Goal: Task Accomplishment & Management: Manage account settings

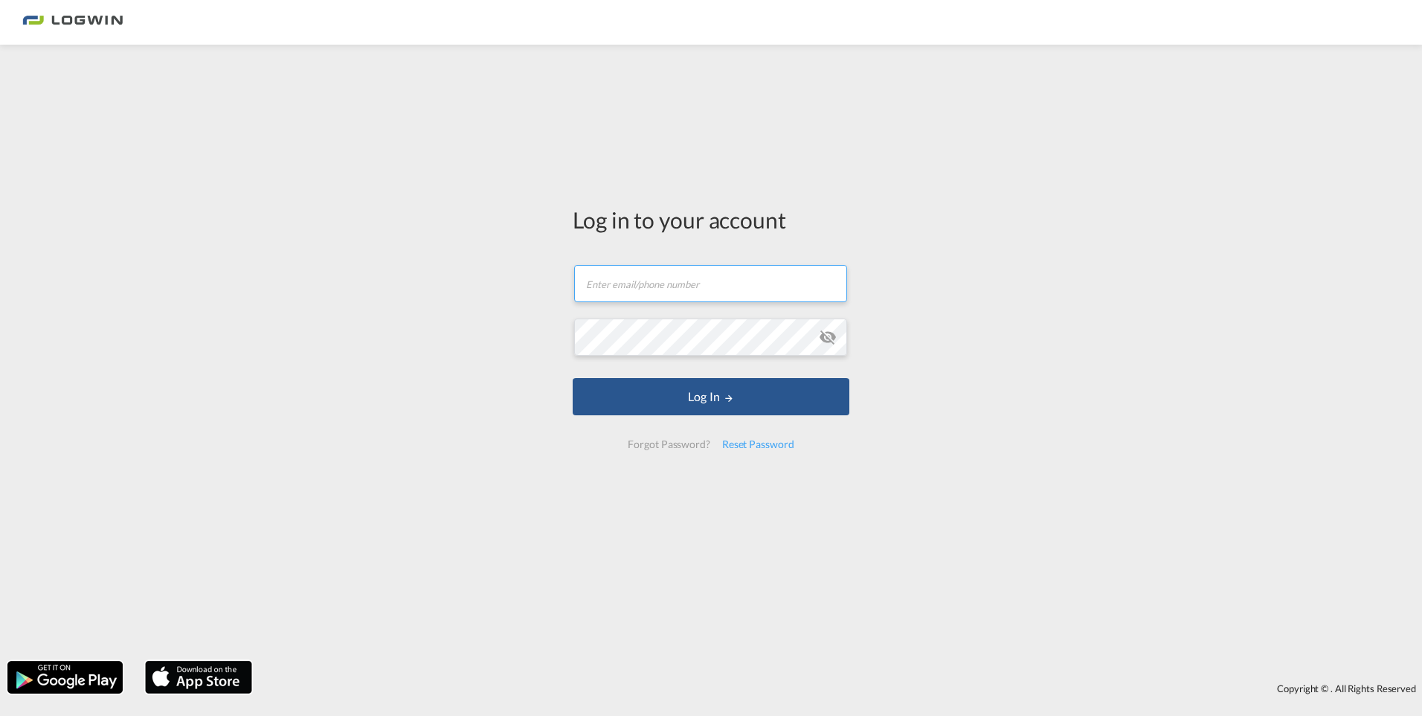
click at [682, 292] on input "text" at bounding box center [710, 283] width 273 height 37
paste input "[URL][DOMAIN_NAME]"
type input "[URL][DOMAIN_NAME]"
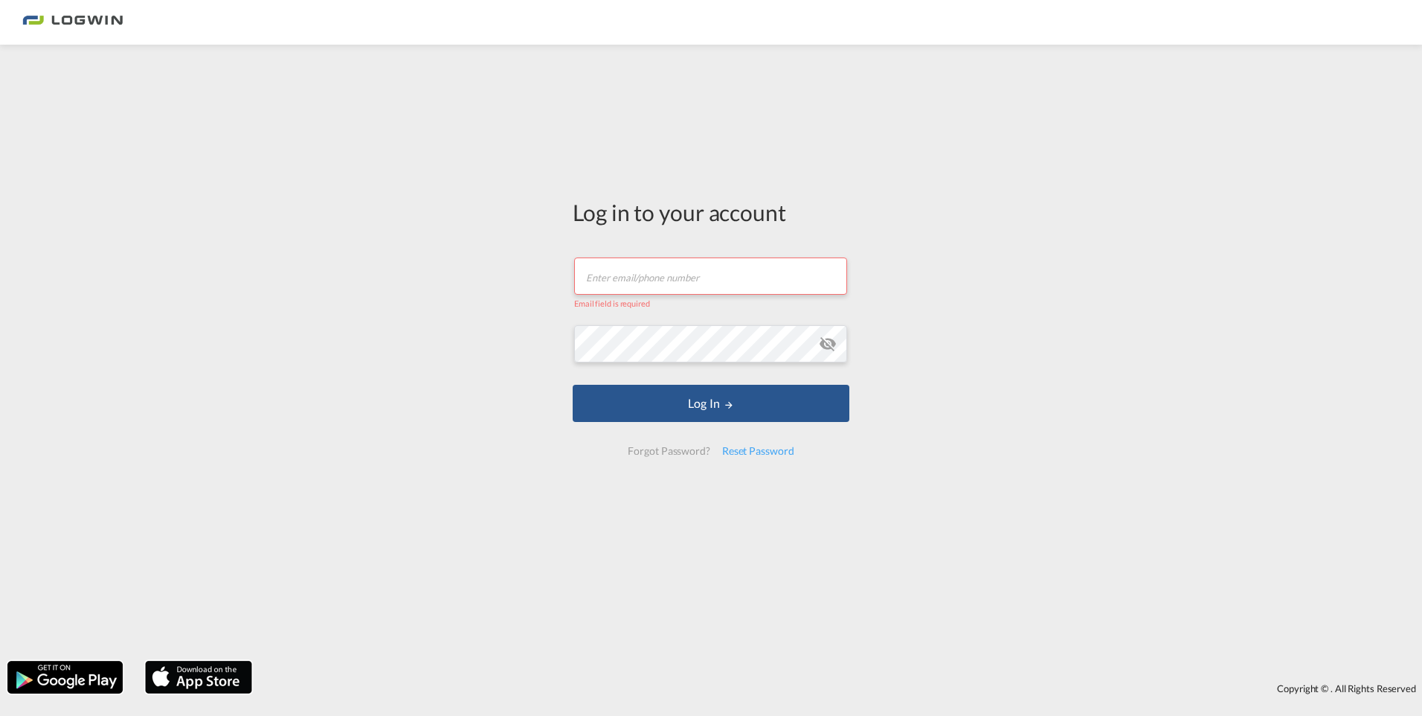
click at [821, 284] on input "text" at bounding box center [710, 275] width 273 height 37
paste input "[URL][DOMAIN_NAME]"
click at [706, 391] on button "Log In" at bounding box center [711, 403] width 277 height 37
click at [763, 274] on input "[URL][DOMAIN_NAME]" at bounding box center [710, 275] width 273 height 37
paste input "Poznan#2025*^"
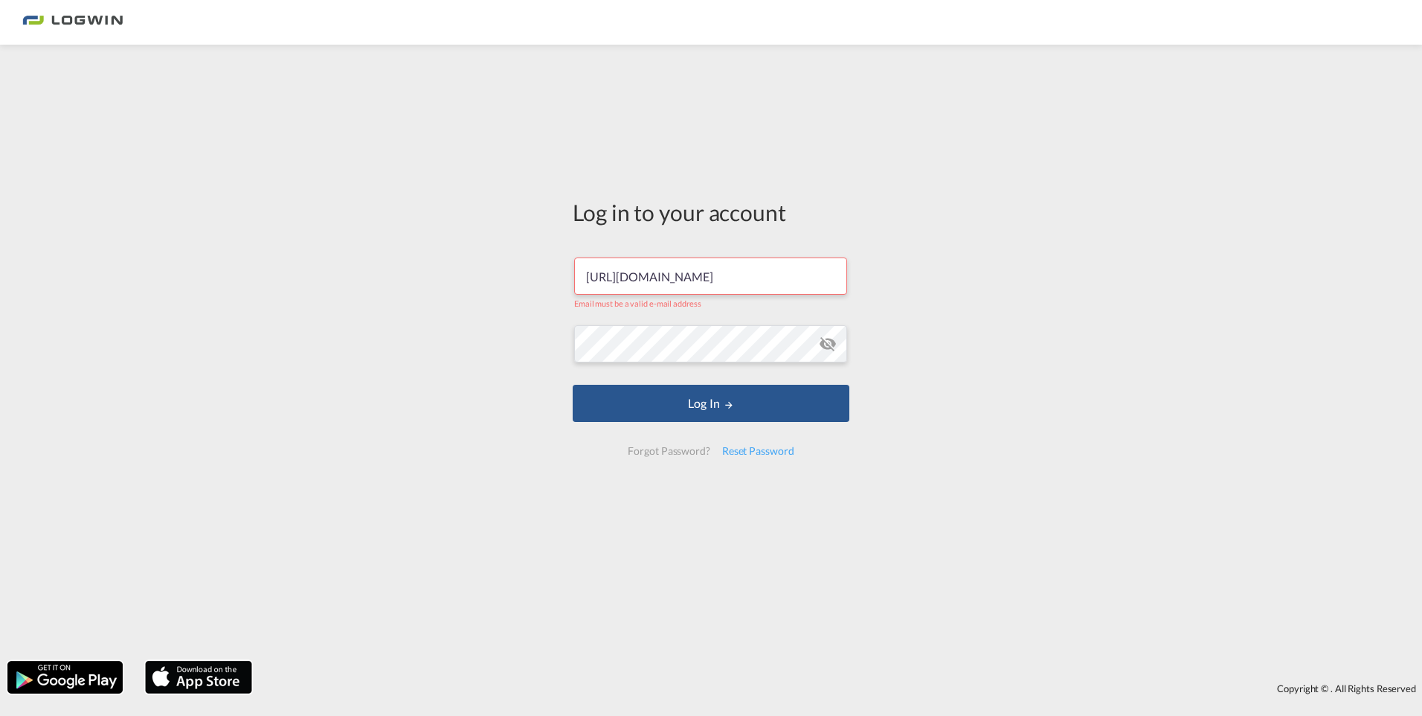
click at [668, 280] on input "[URL][DOMAIN_NAME]" at bounding box center [710, 275] width 273 height 37
paste input "[PERSON_NAME][EMAIL_ADDRESS][PERSON_NAME][DOMAIN_NAME]"
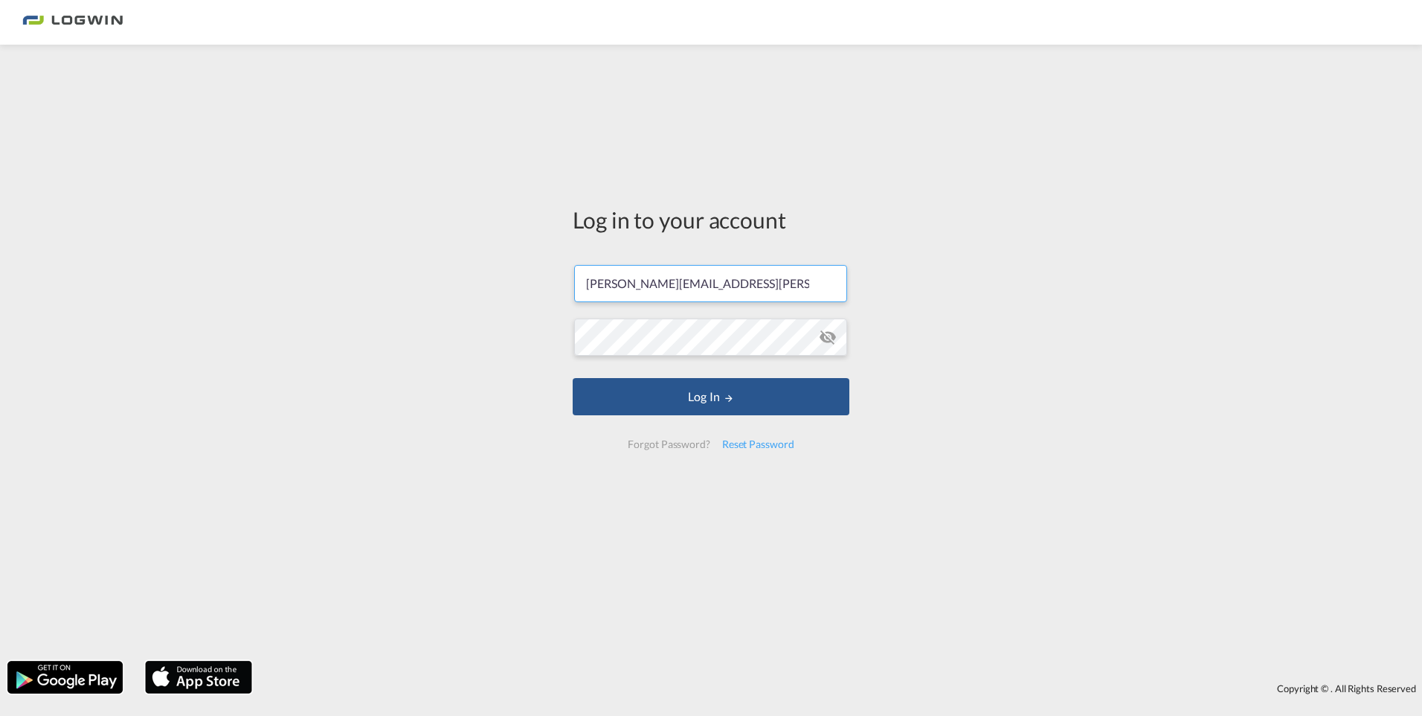
type input "[PERSON_NAME][EMAIL_ADDRESS][PERSON_NAME][DOMAIN_NAME]"
drag, startPoint x: 531, startPoint y: 400, endPoint x: 561, endPoint y: 403, distance: 29.9
click at [531, 400] on div "Log in to your account [PERSON_NAME][EMAIL_ADDRESS][PERSON_NAME][DOMAIN_NAME] L…" at bounding box center [711, 352] width 1422 height 601
click at [582, 403] on button "Log In" at bounding box center [711, 396] width 277 height 37
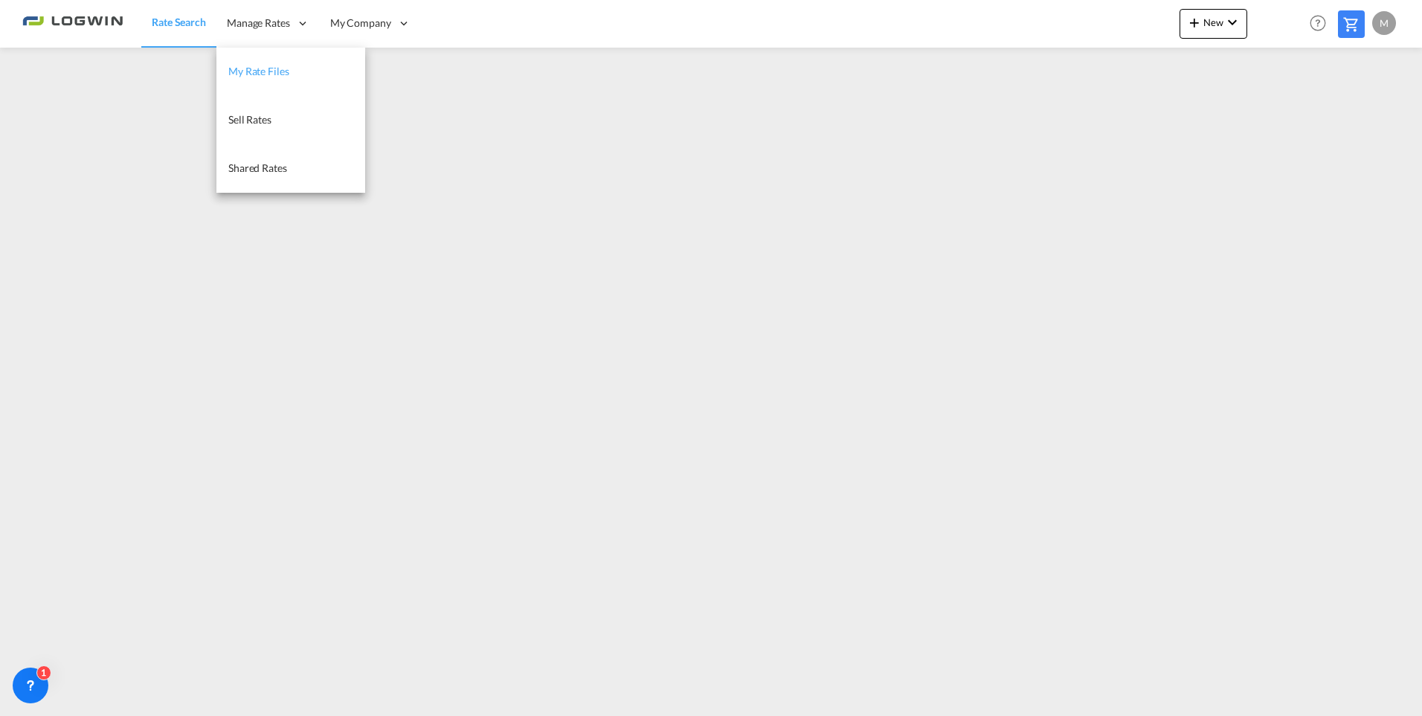
click at [253, 81] on link "My Rate Files" at bounding box center [290, 72] width 149 height 48
